Goal: Information Seeking & Learning: Learn about a topic

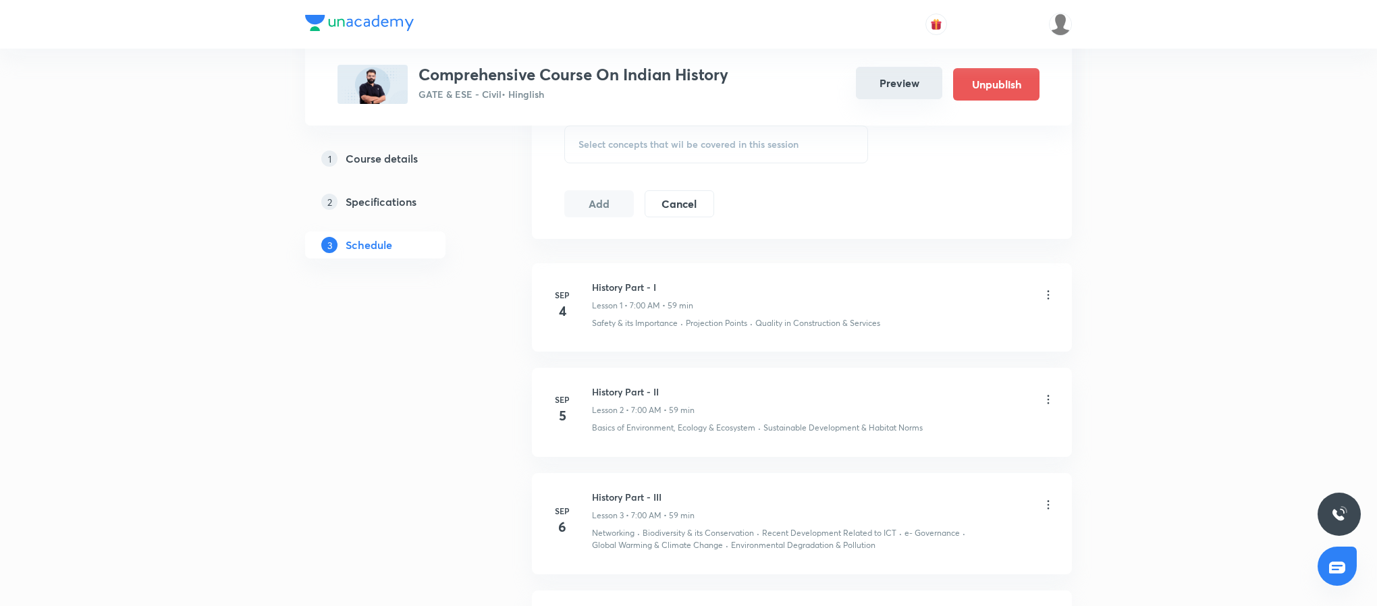
click at [922, 79] on button "Preview" at bounding box center [899, 83] width 86 height 32
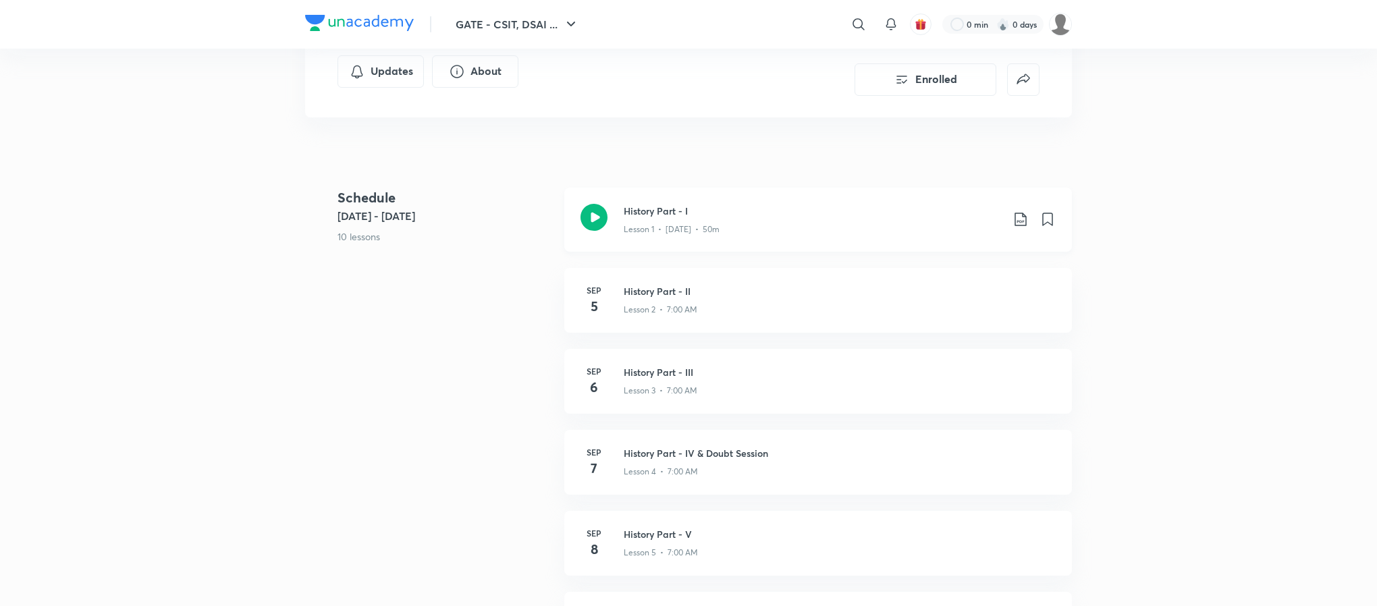
scroll to position [308, 0]
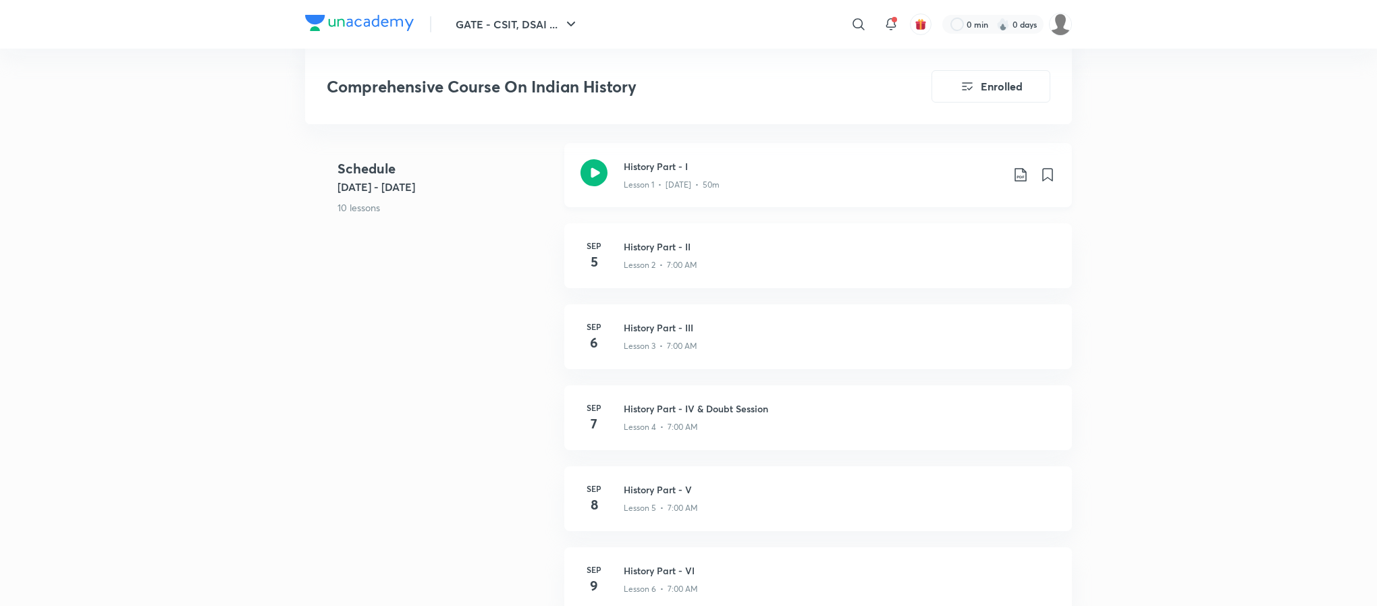
click at [599, 177] on icon at bounding box center [593, 172] width 27 height 27
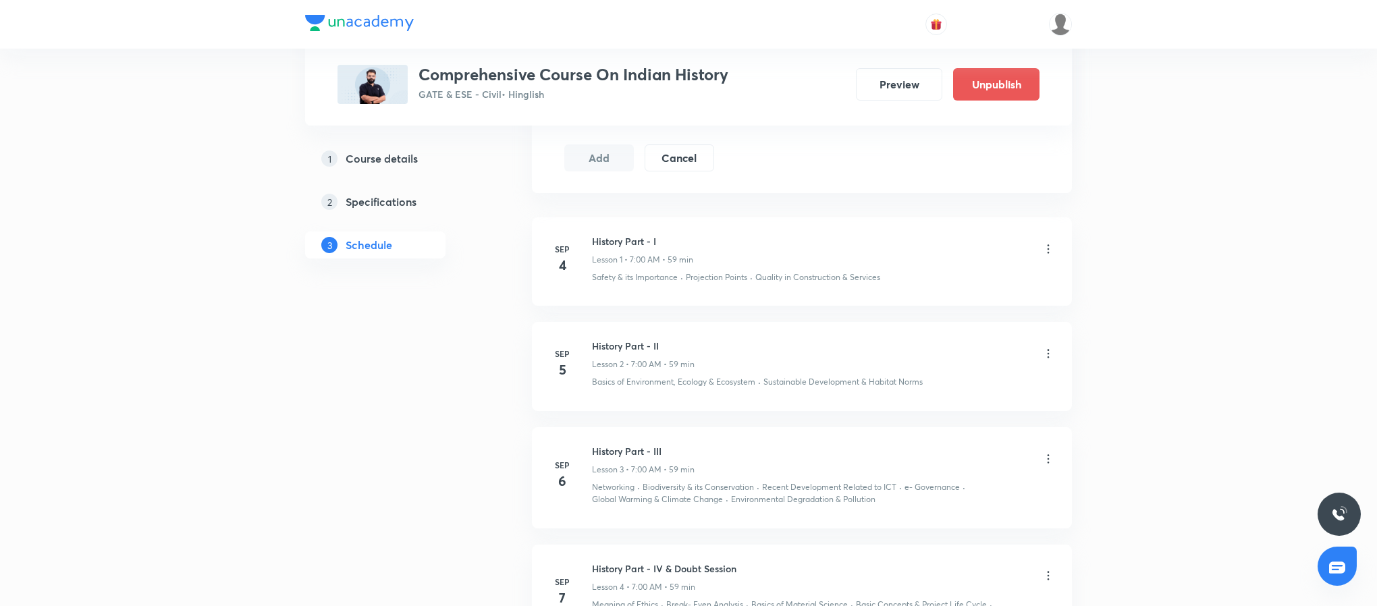
scroll to position [689, 0]
